Goal: Find contact information: Find contact information

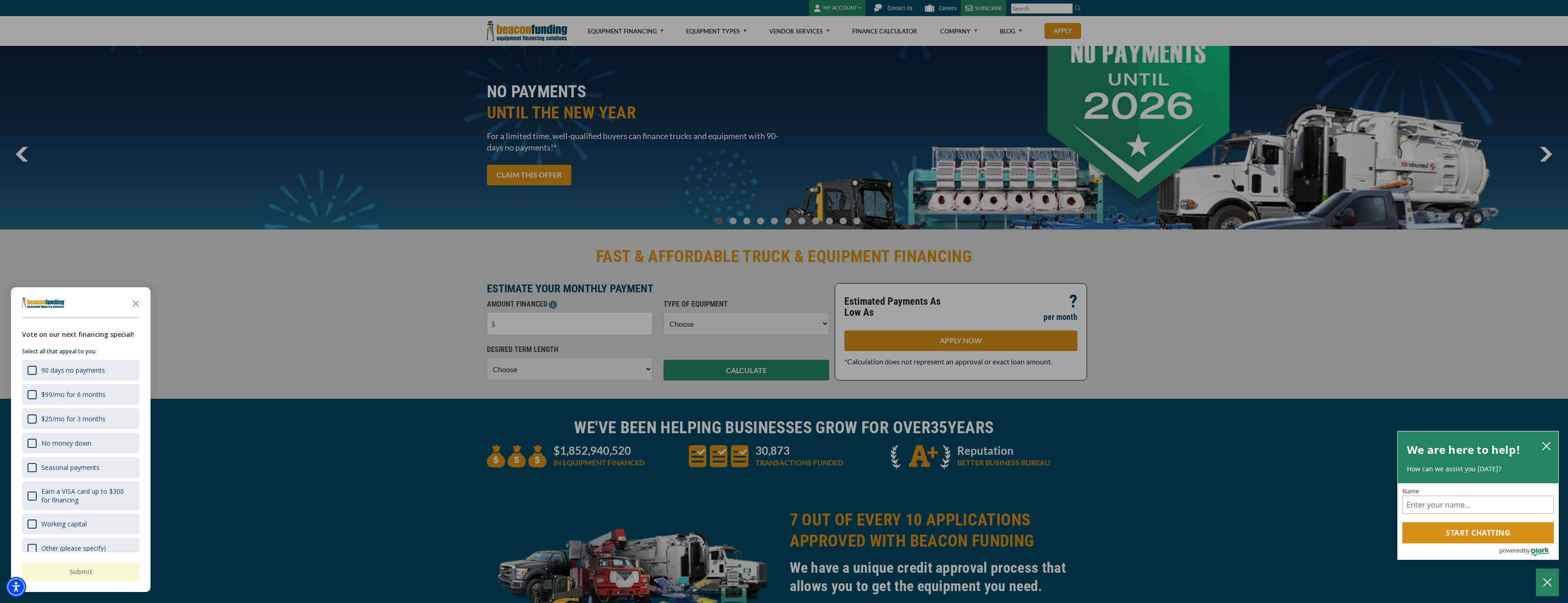
click at [962, 32] on div "button" at bounding box center [784, 301] width 1568 height 603
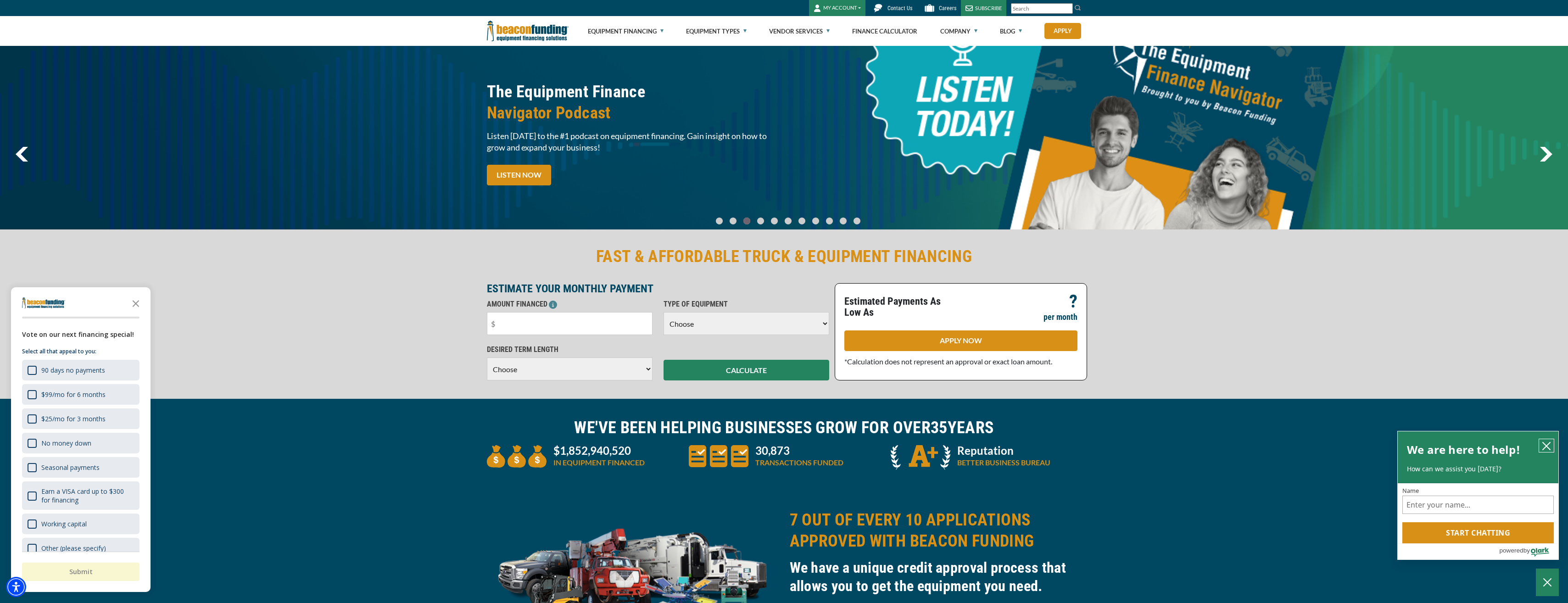
click at [1546, 443] on icon "close chatbox" at bounding box center [1546, 446] width 9 height 9
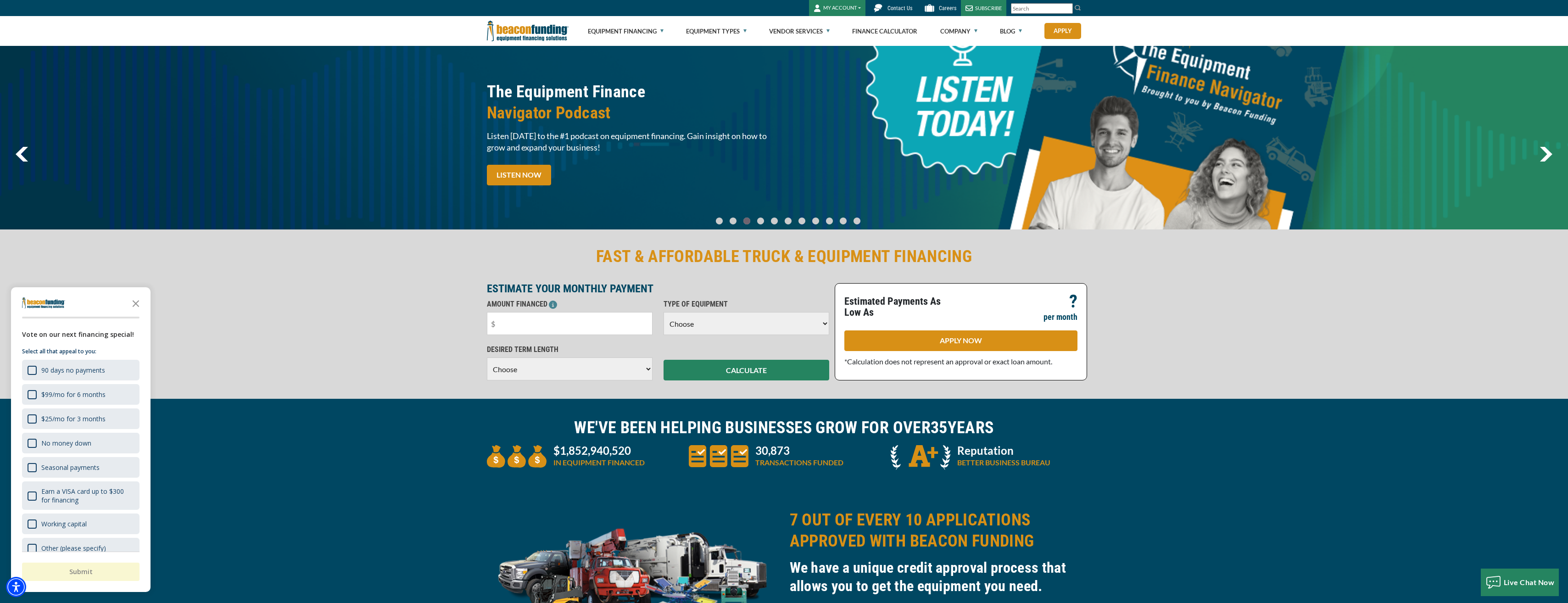
click at [903, 5] on span "Contact Us" at bounding box center [900, 8] width 25 height 7
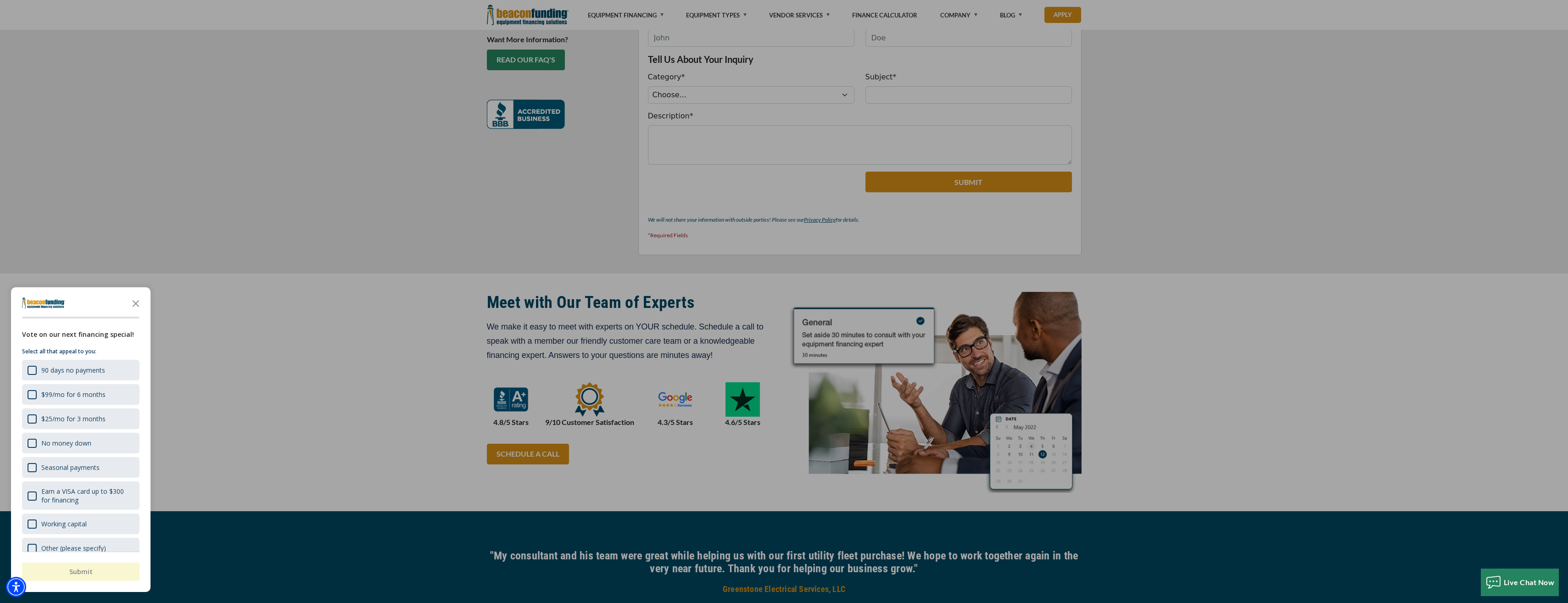
scroll to position [367, 0]
click at [131, 301] on icon "Close the survey" at bounding box center [136, 303] width 18 height 18
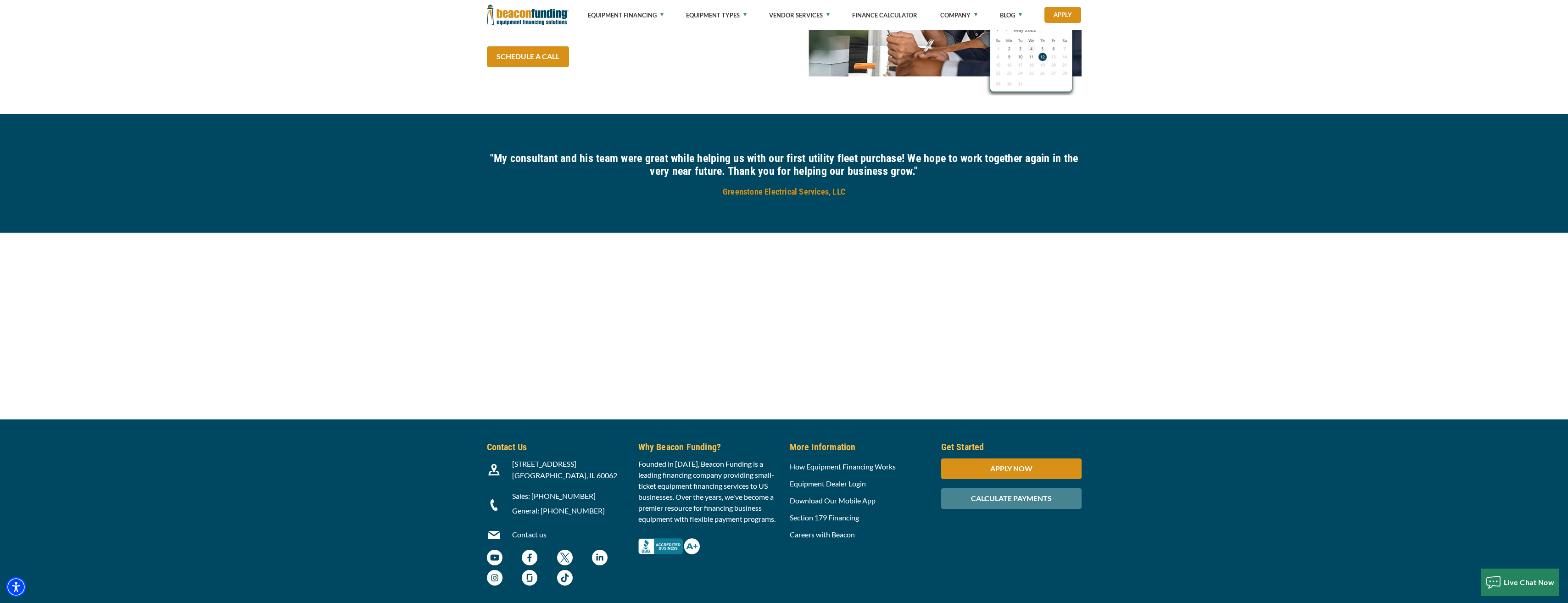
scroll to position [780, 0]
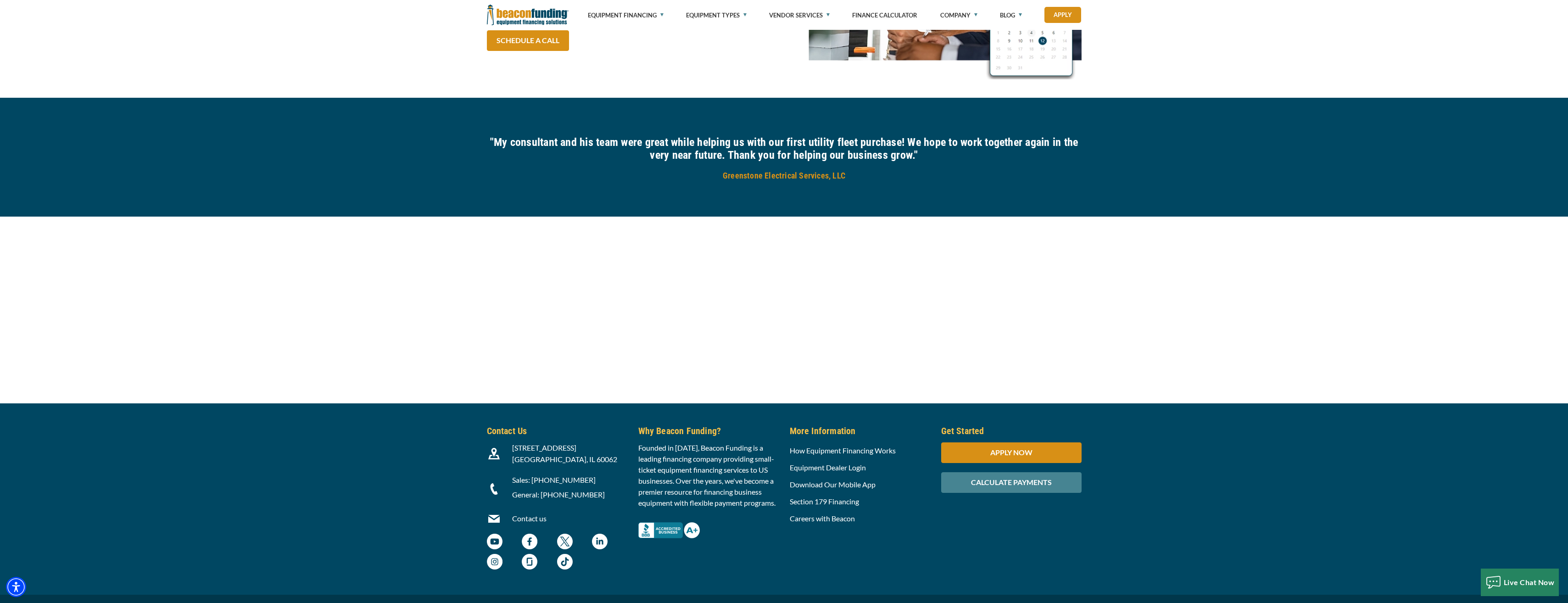
drag, startPoint x: 101, startPoint y: 239, endPoint x: 29, endPoint y: 238, distance: 72.0
click at [41, 239] on div at bounding box center [784, 309] width 1568 height 187
drag, startPoint x: 9, startPoint y: 237, endPoint x: 14, endPoint y: 237, distance: 5.0
click at [14, 237] on div at bounding box center [784, 309] width 1568 height 187
click at [12, 239] on div at bounding box center [784, 309] width 1568 height 187
